Goal: Task Accomplishment & Management: Use online tool/utility

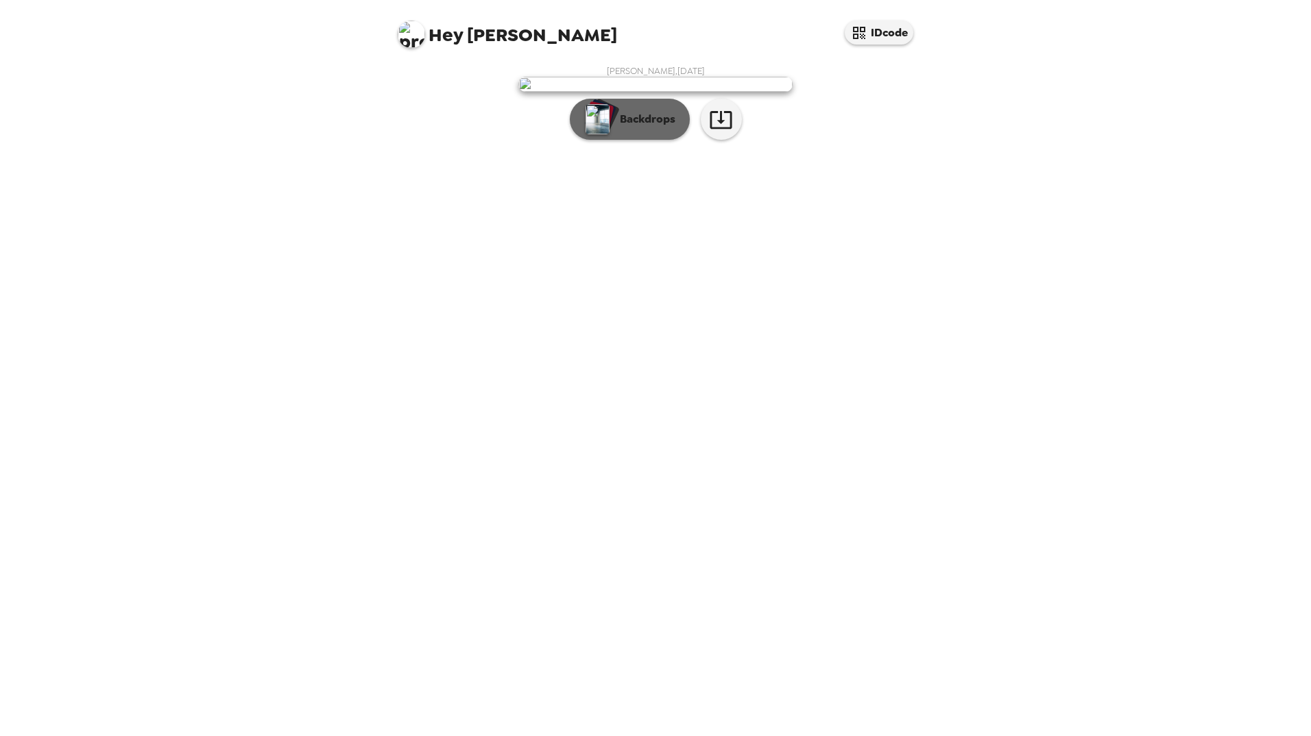
click at [616, 140] on button "Backdrops" at bounding box center [630, 119] width 120 height 41
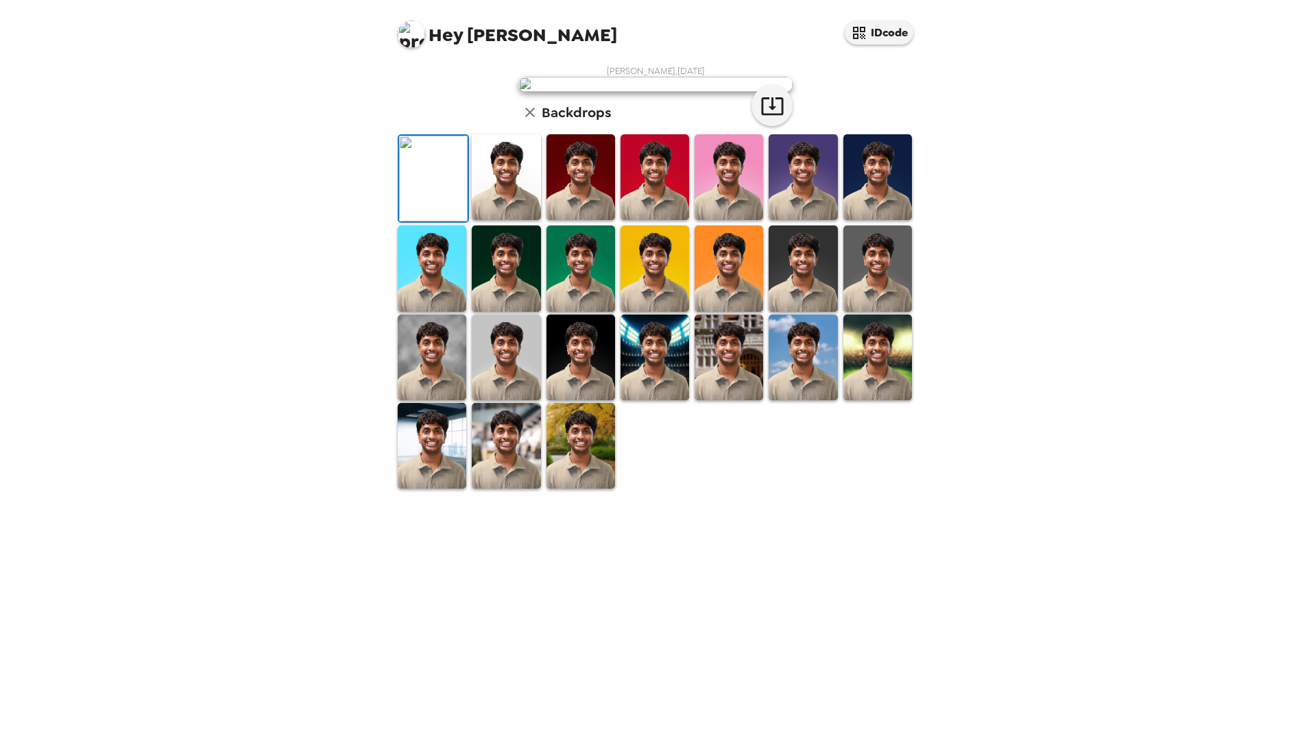
click at [516, 220] on img at bounding box center [506, 177] width 69 height 86
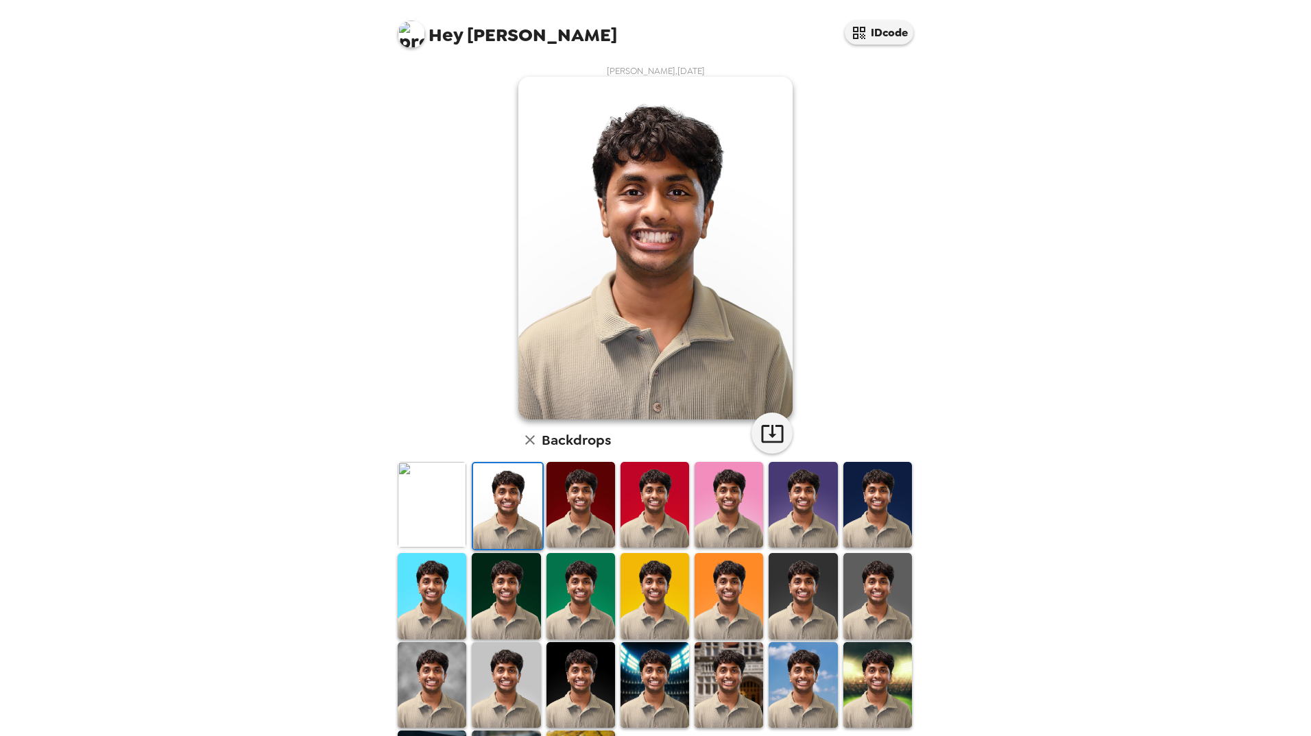
scroll to position [95, 0]
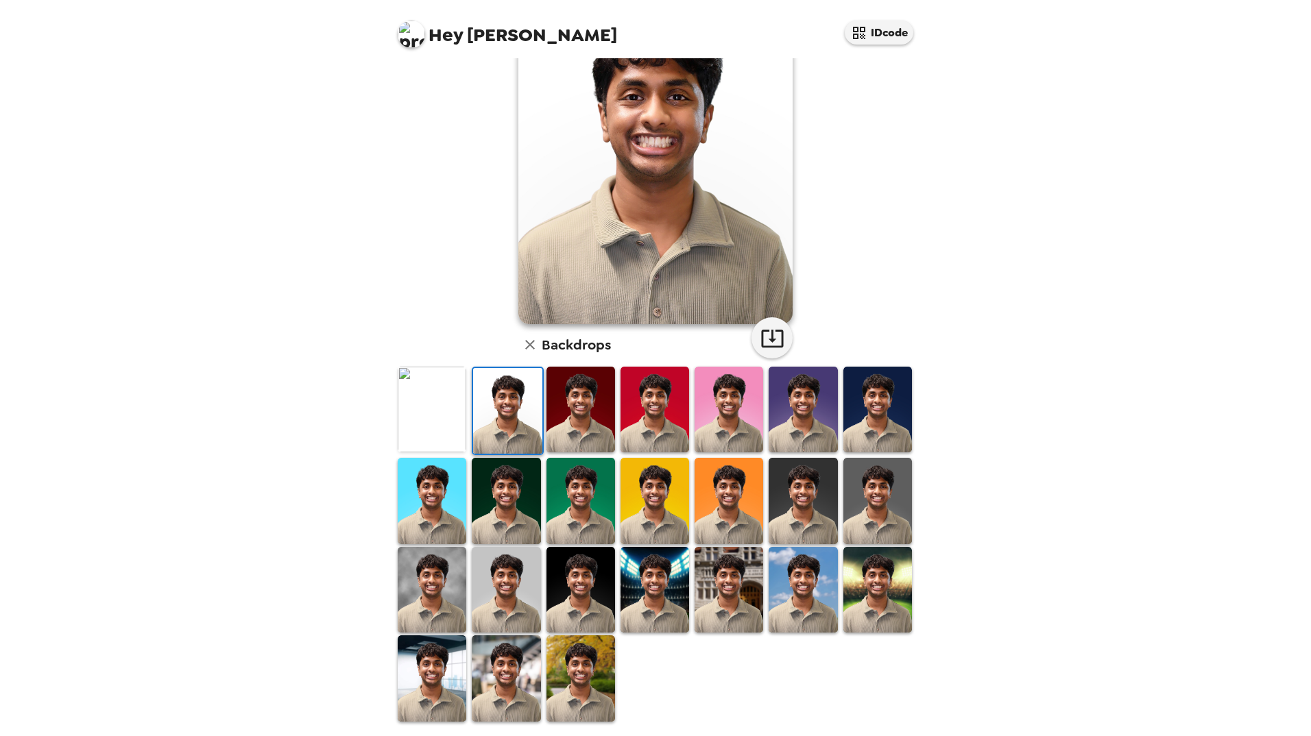
click at [427, 598] on img at bounding box center [432, 590] width 69 height 86
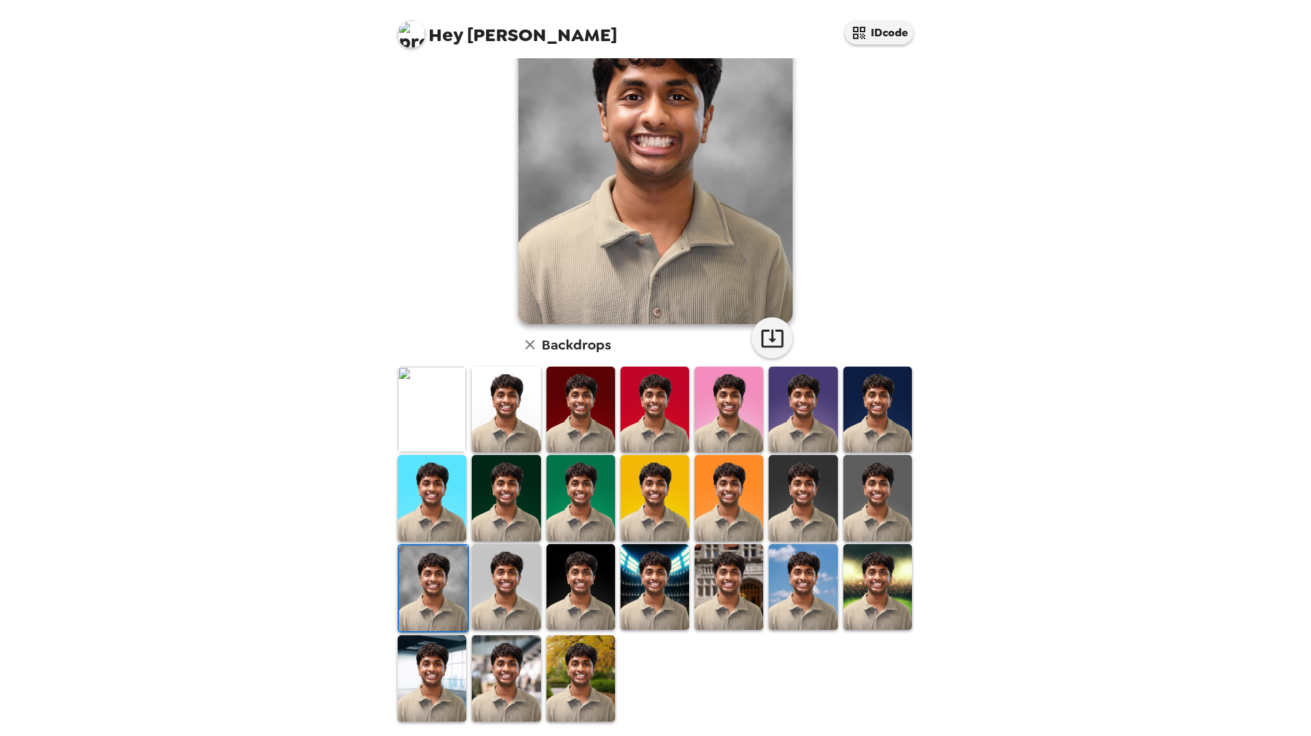
click at [507, 593] on img at bounding box center [506, 587] width 69 height 86
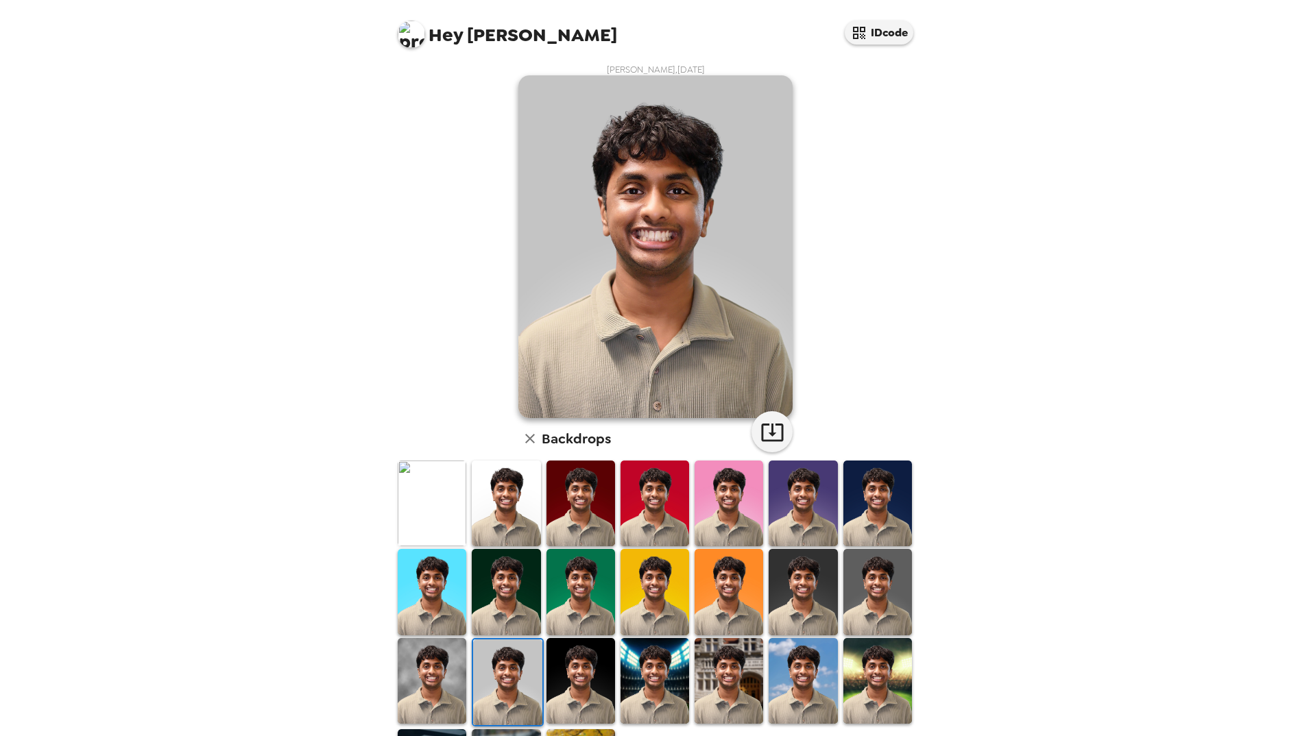
scroll to position [0, 0]
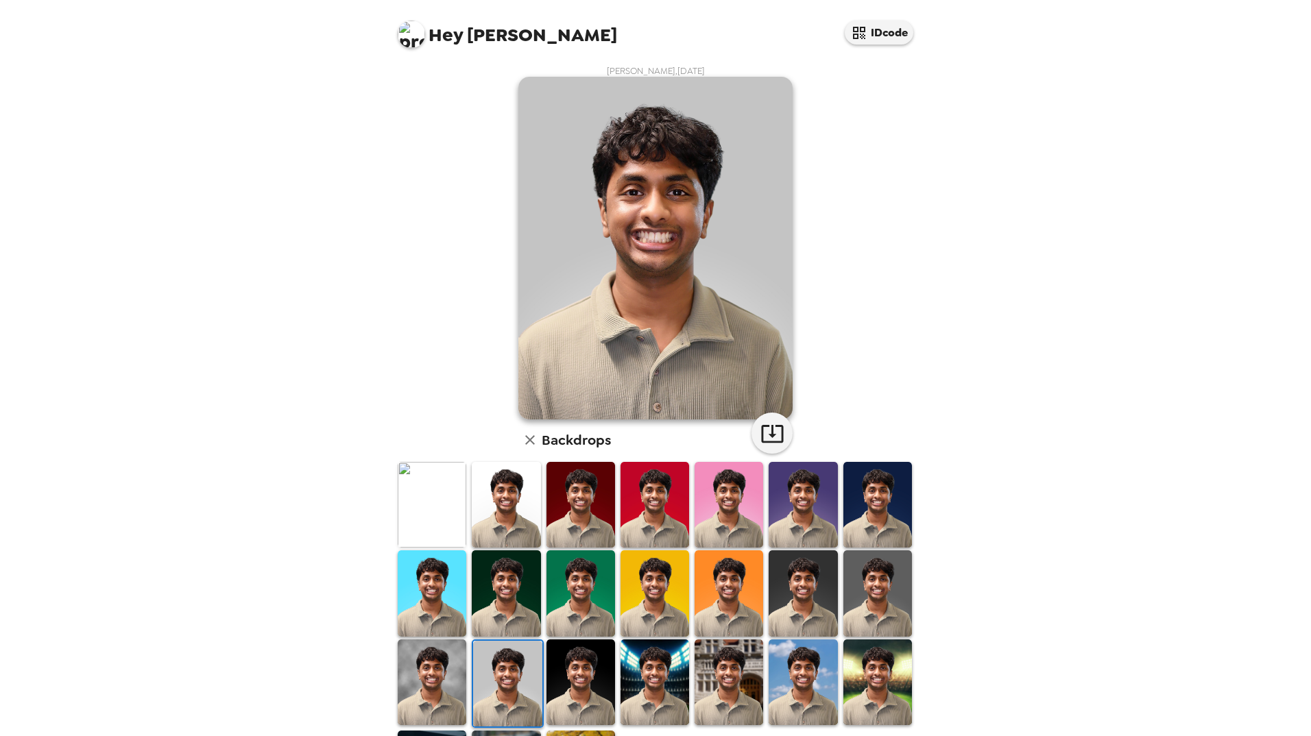
click at [592, 504] on img at bounding box center [580, 505] width 69 height 86
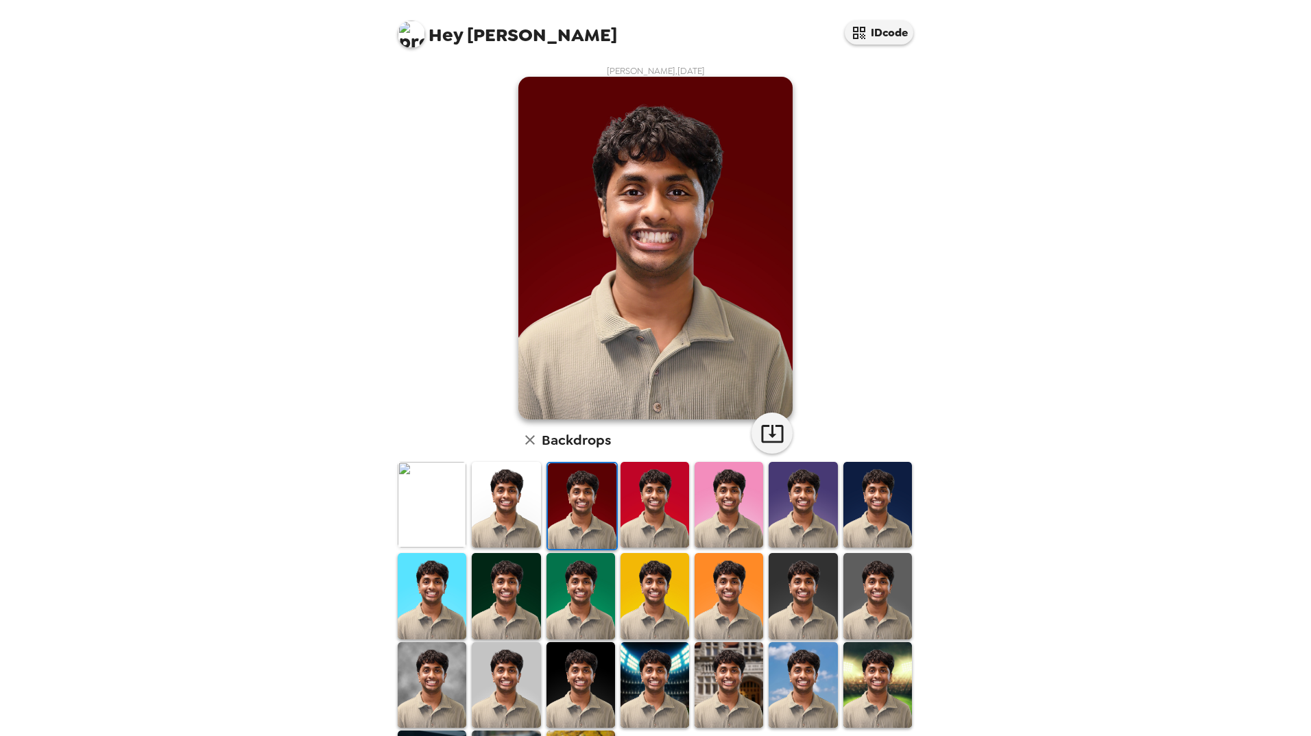
click at [648, 509] on img at bounding box center [654, 505] width 69 height 86
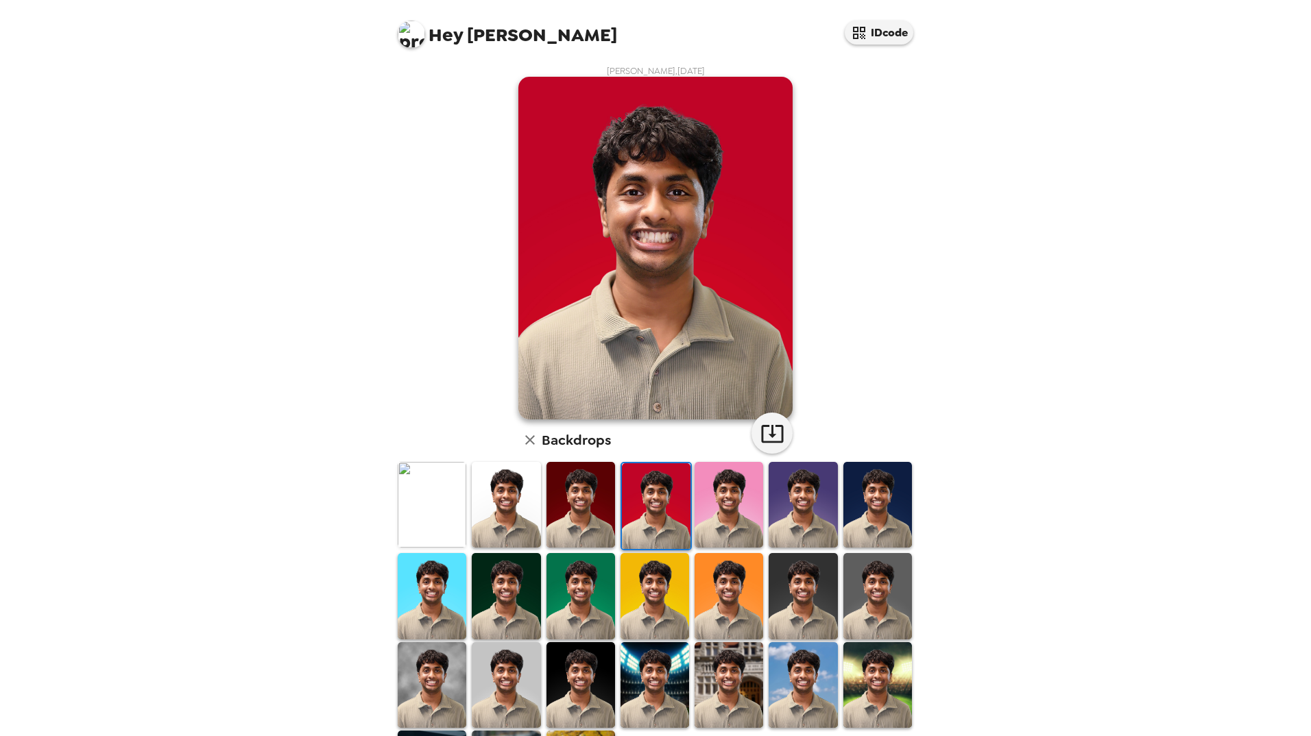
click at [715, 512] on img at bounding box center [728, 505] width 69 height 86
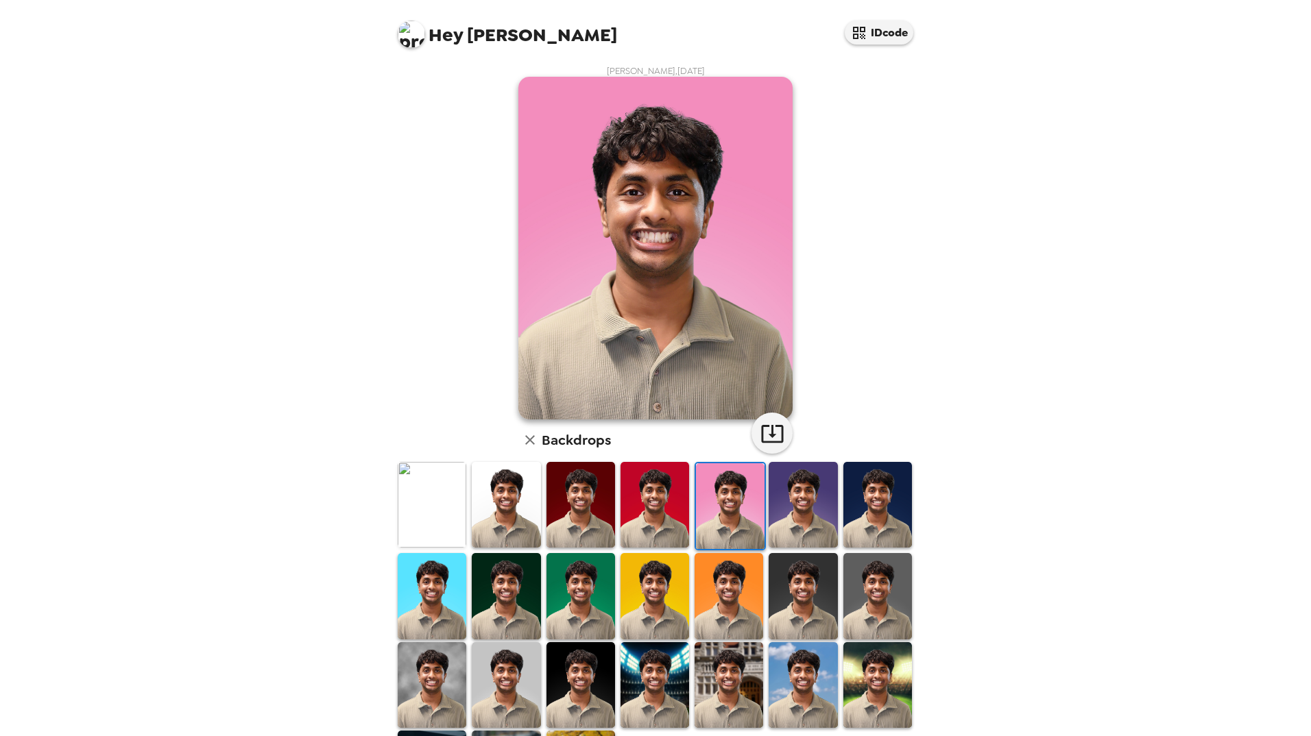
click at [813, 509] on img at bounding box center [802, 505] width 69 height 86
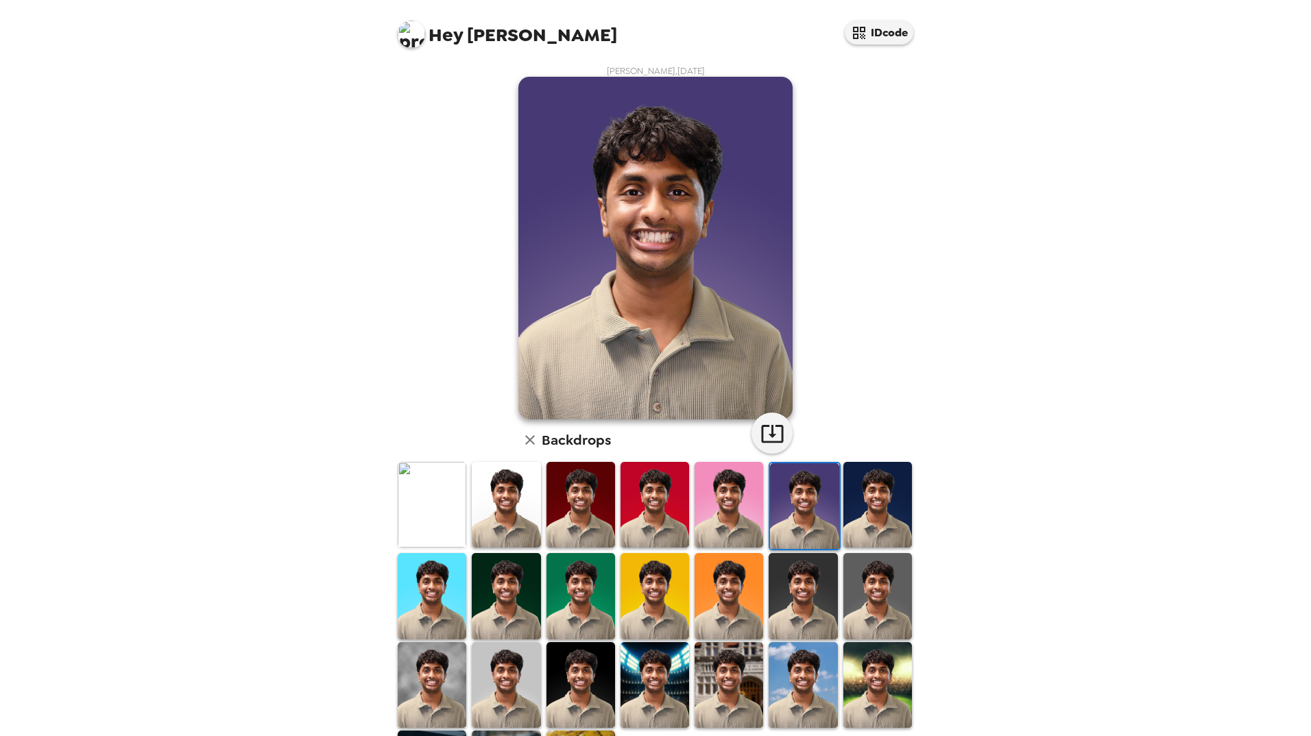
click at [868, 509] on img at bounding box center [877, 505] width 69 height 86
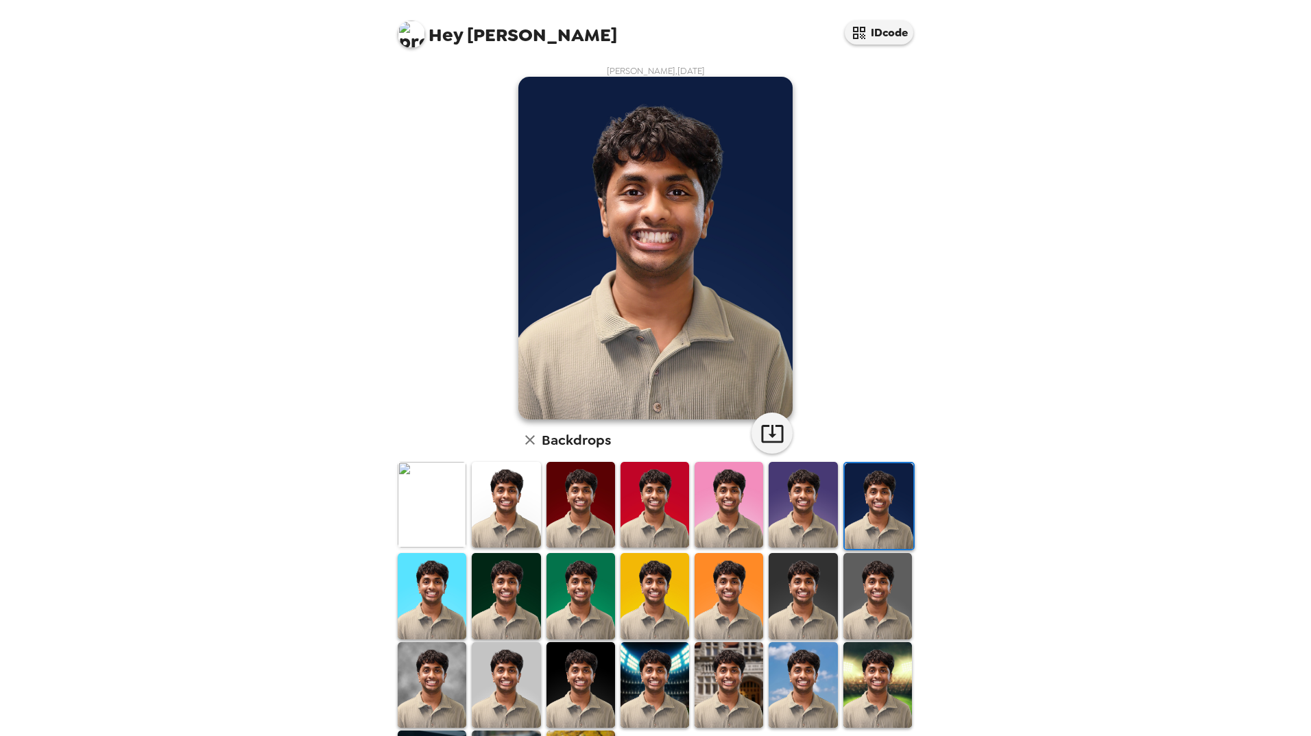
click at [771, 502] on img at bounding box center [802, 505] width 69 height 86
